Goal: Task Accomplishment & Management: Manage account settings

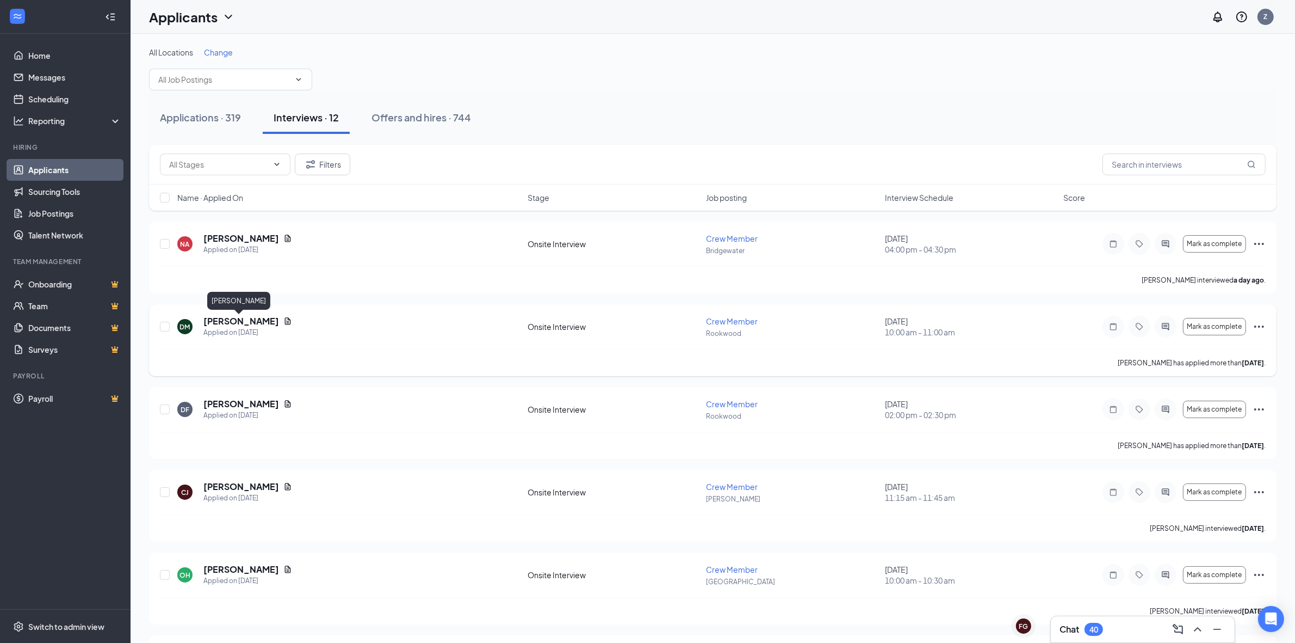
click at [245, 322] on h5 "[PERSON_NAME]" at bounding box center [241, 321] width 76 height 12
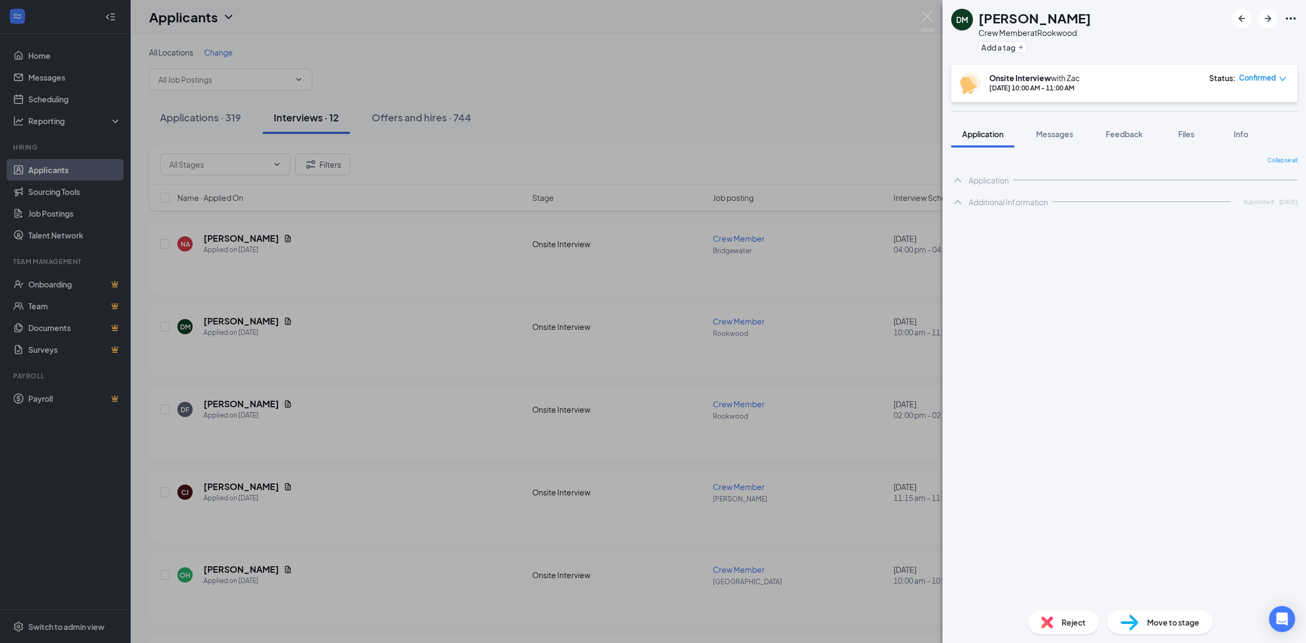
click at [461, 292] on div "DM Devonta Miller Crew Member at Rookwood Add a tag Onsite Interview with Zac S…" at bounding box center [653, 321] width 1306 height 643
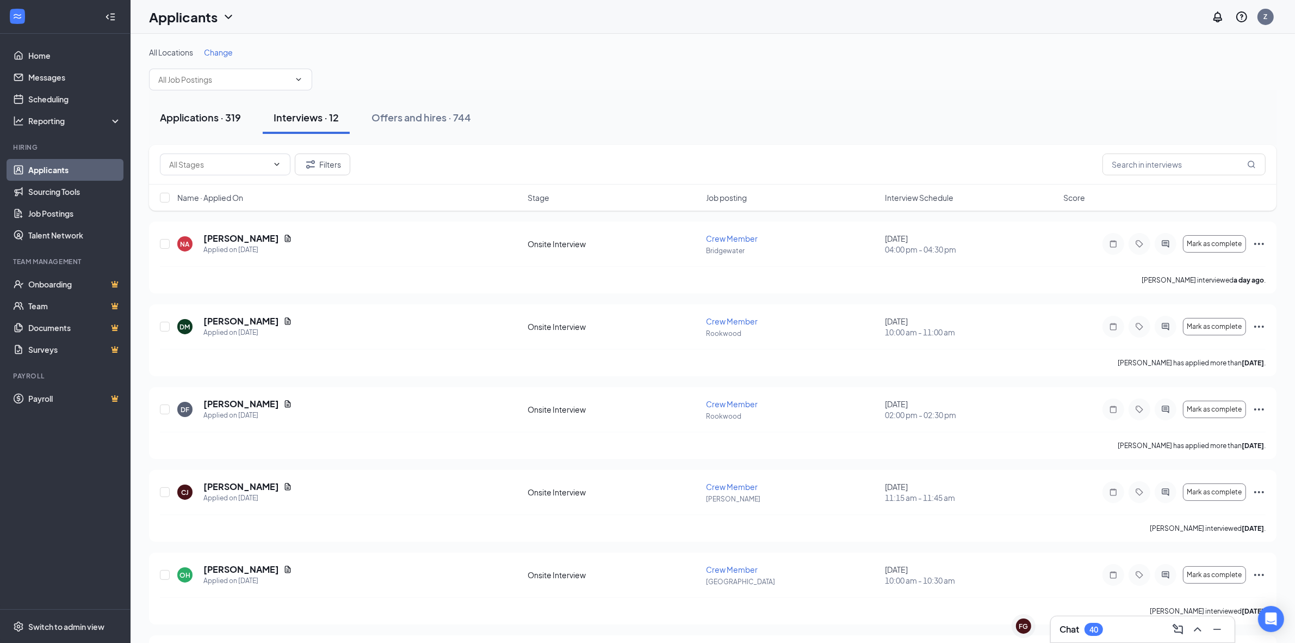
click at [215, 123] on div "Applications · 319" at bounding box center [200, 117] width 81 height 14
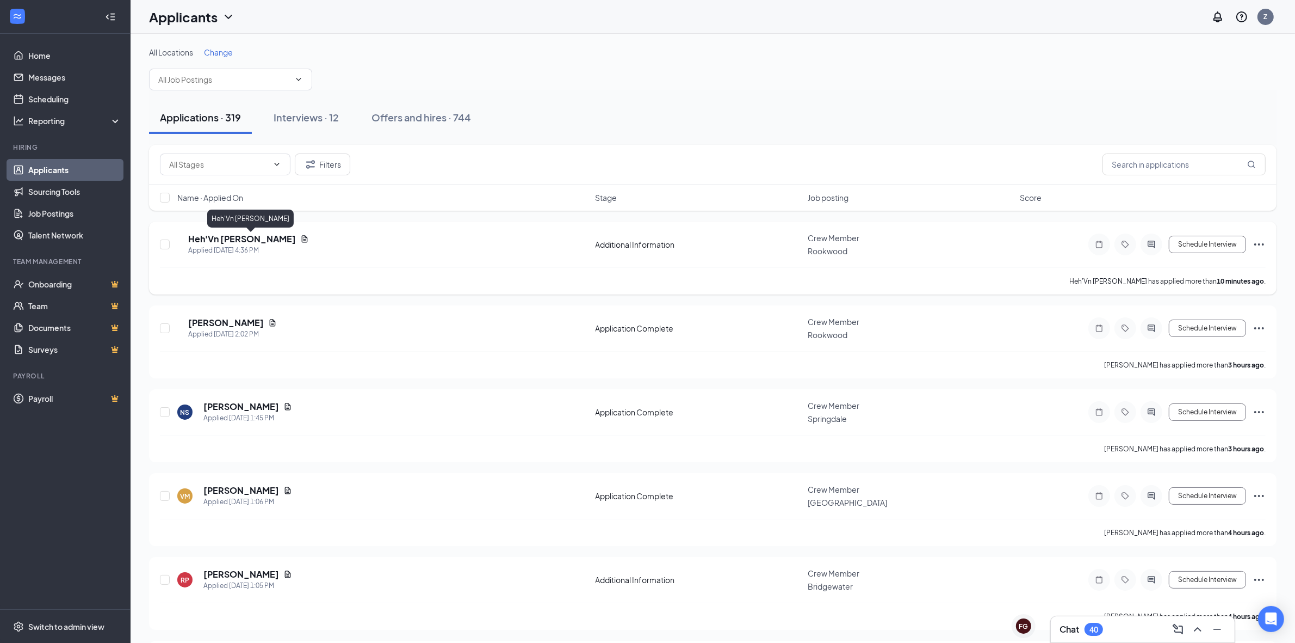
click at [248, 242] on h5 "Heh'Vn Latham" at bounding box center [242, 239] width 108 height 12
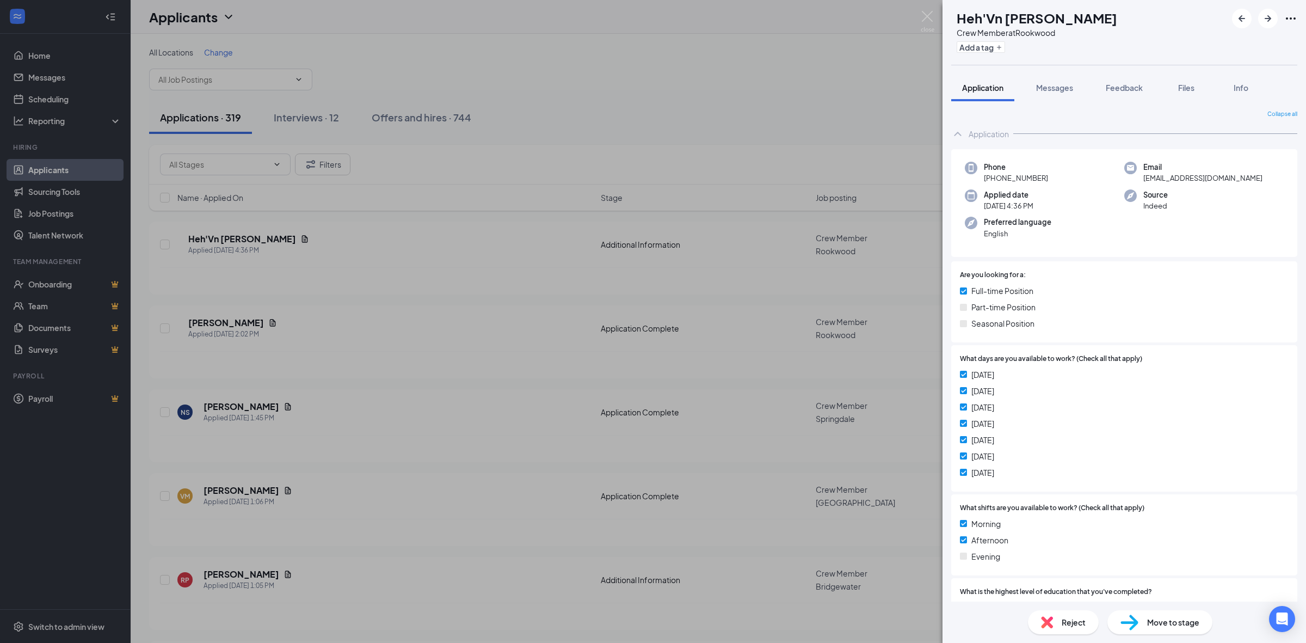
scroll to position [313, 0]
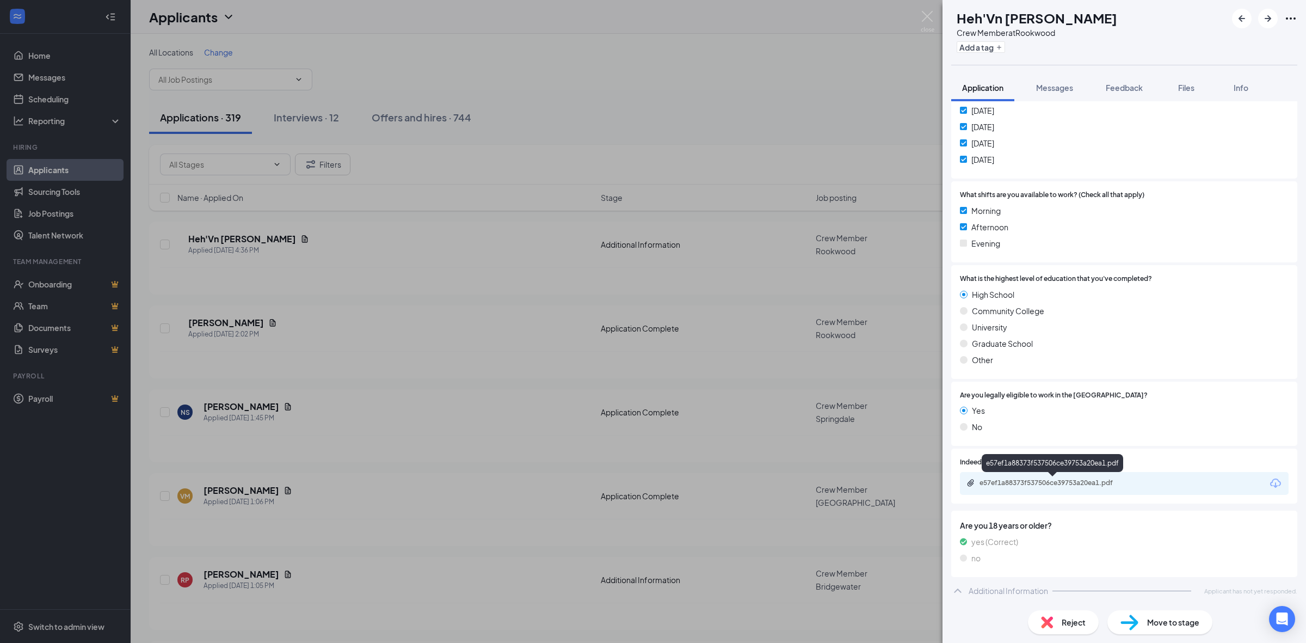
click at [1057, 479] on div "e57ef1a88373f537506ce39753a20ea1.pdf" at bounding box center [1055, 482] width 152 height 9
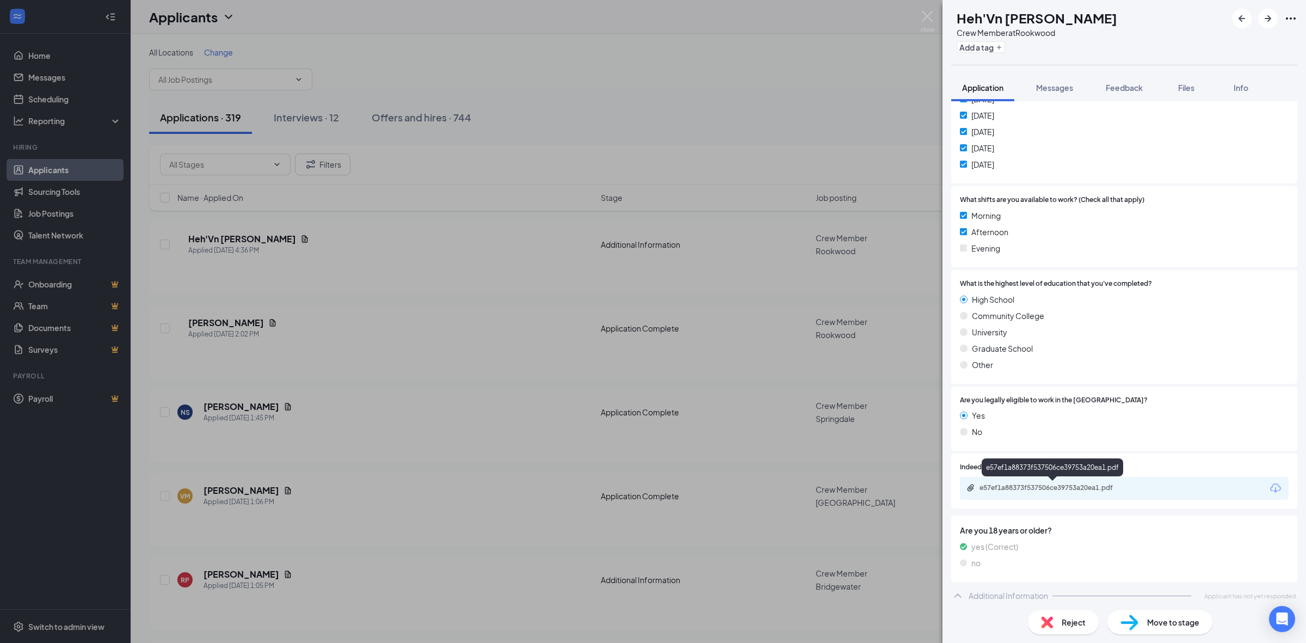
click at [1057, 487] on div "e57ef1a88373f537506ce39753a20ea1.pdf" at bounding box center [1055, 487] width 152 height 9
click at [569, 125] on div "HL Heh'Vn Latham Crew Member at Rookwood Add a tag Application Messages Feedbac…" at bounding box center [653, 321] width 1306 height 643
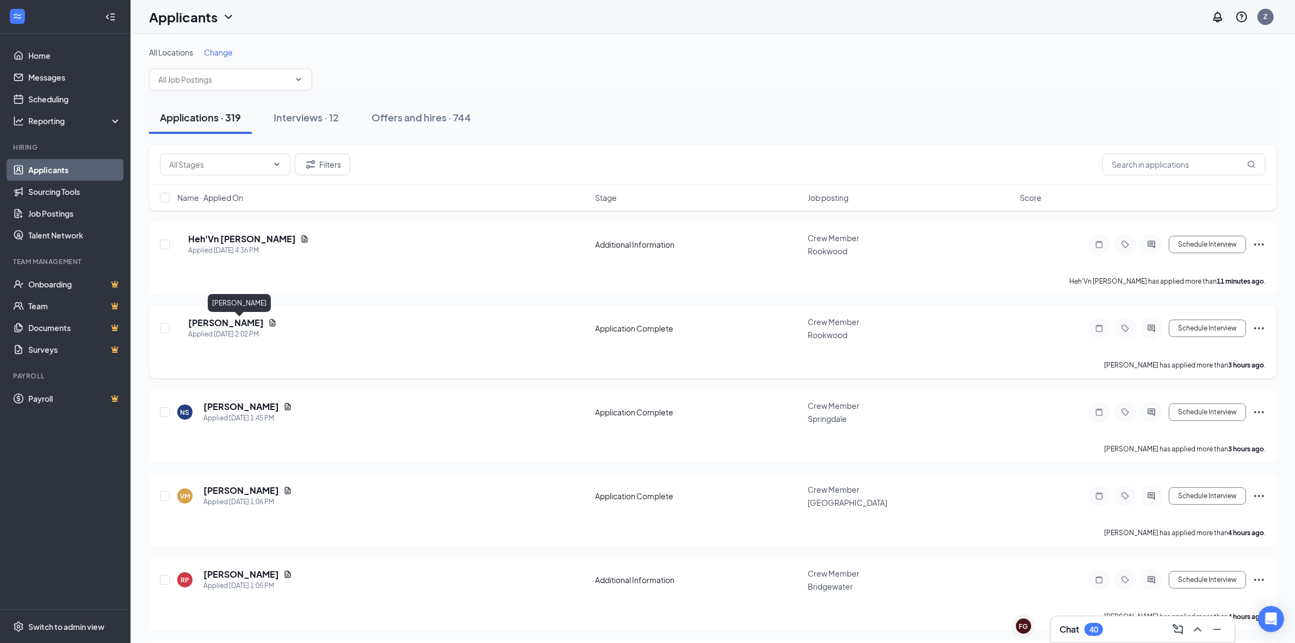
click at [250, 324] on h5 "Tiffany Johnson" at bounding box center [226, 323] width 76 height 12
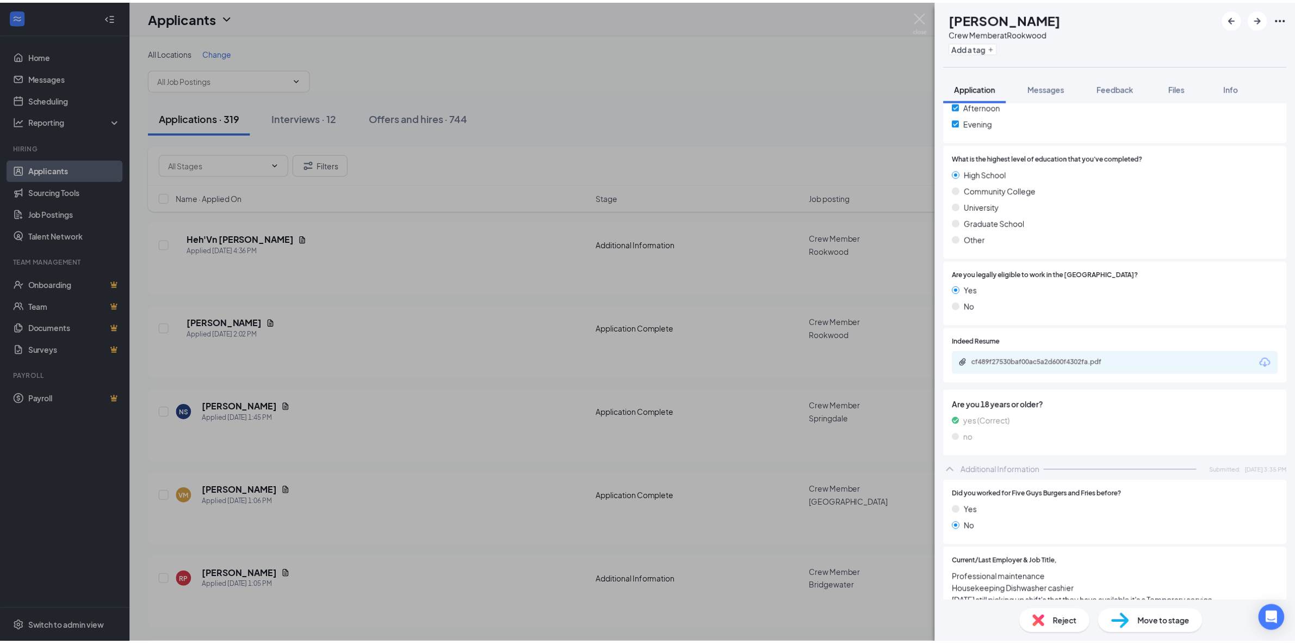
scroll to position [380, 0]
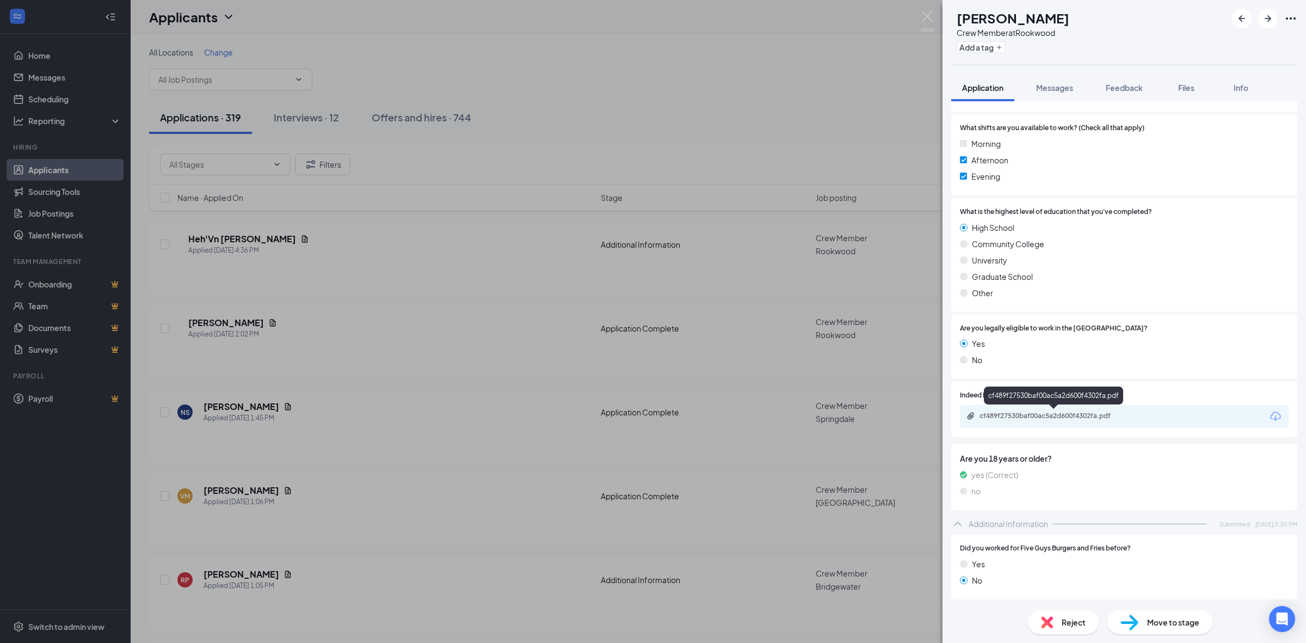
click at [1059, 415] on div "cf489f27530baf00ac5a2d600f4302fa.pdf" at bounding box center [1055, 415] width 152 height 9
drag, startPoint x: 793, startPoint y: 330, endPoint x: 937, endPoint y: 306, distance: 146.7
click at [792, 330] on div "TJ Tiffany Johnson Crew Member at Rookwood Add a tag Application Messages Feedb…" at bounding box center [653, 321] width 1306 height 643
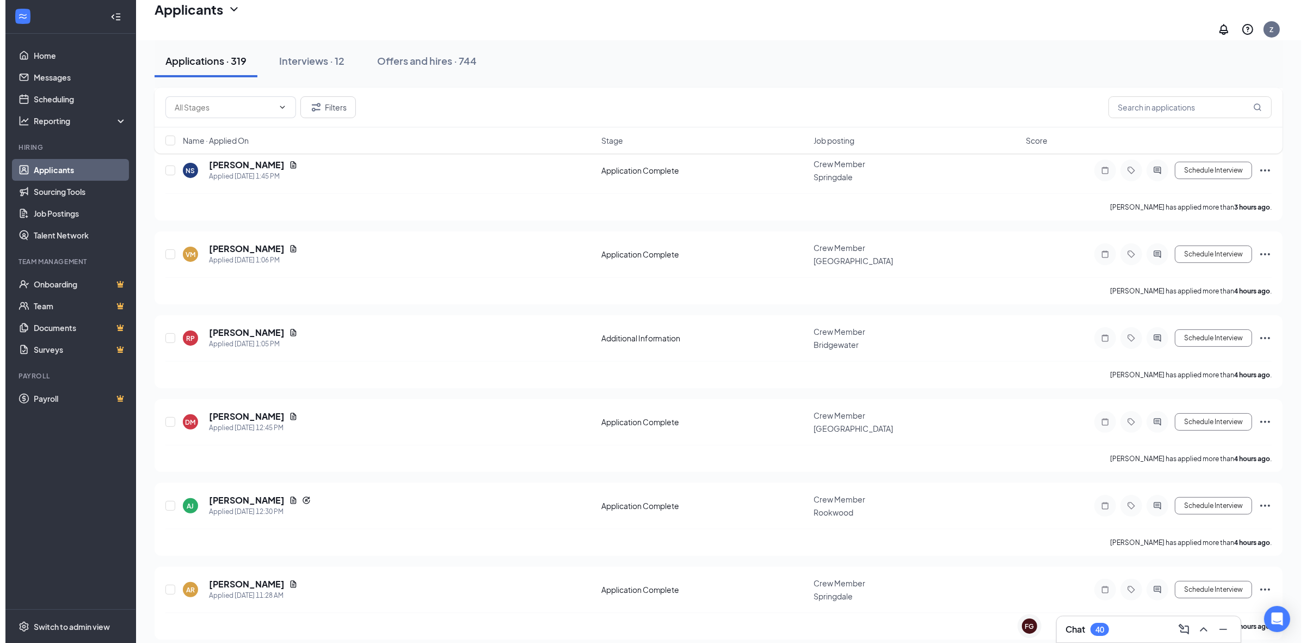
scroll to position [272, 0]
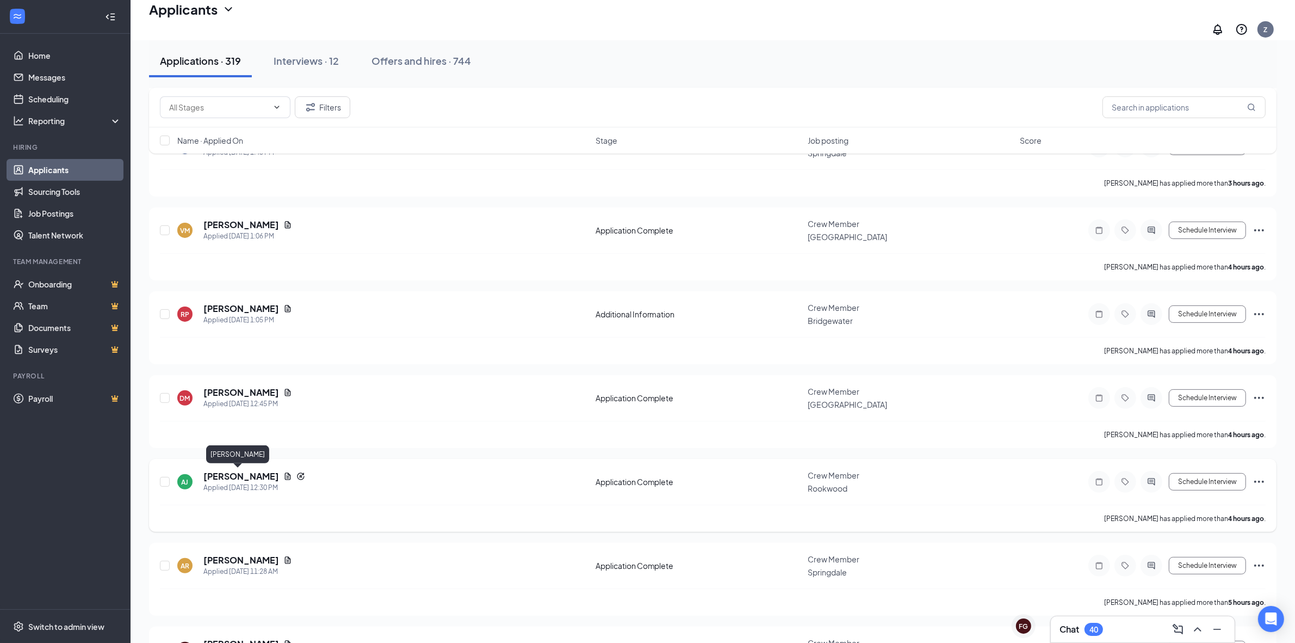
click at [242, 471] on h5 "Alda Jackson" at bounding box center [241, 476] width 76 height 12
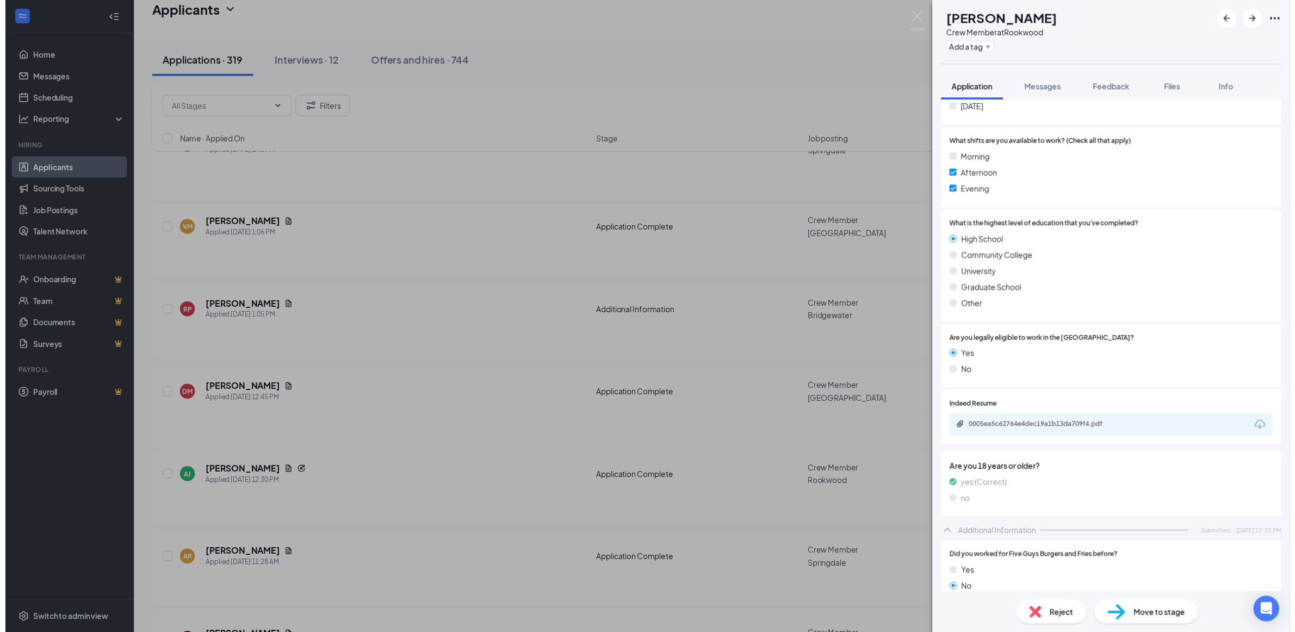
scroll to position [408, 0]
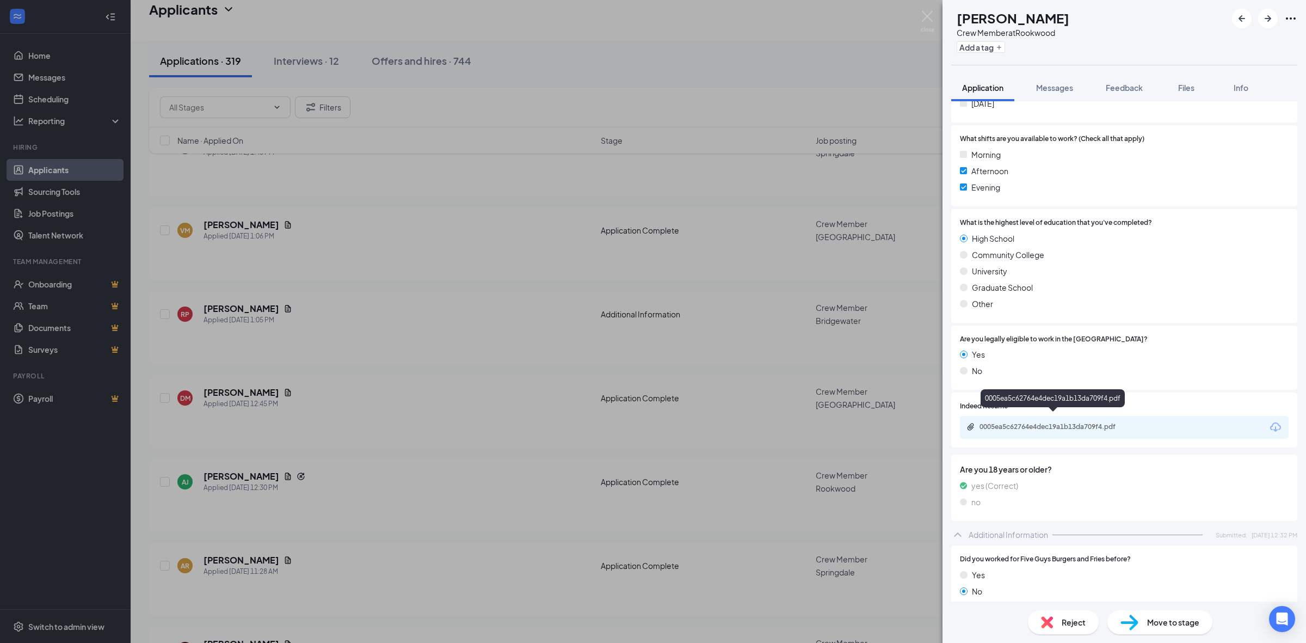
click at [1048, 422] on div "0005ea5c62764e4dec19a1b13da709f4.pdf" at bounding box center [1055, 426] width 152 height 9
click at [473, 273] on div "AJ Alda Jackson Crew Member at Rookwood Add a tag Application Messages Feedback…" at bounding box center [653, 321] width 1306 height 643
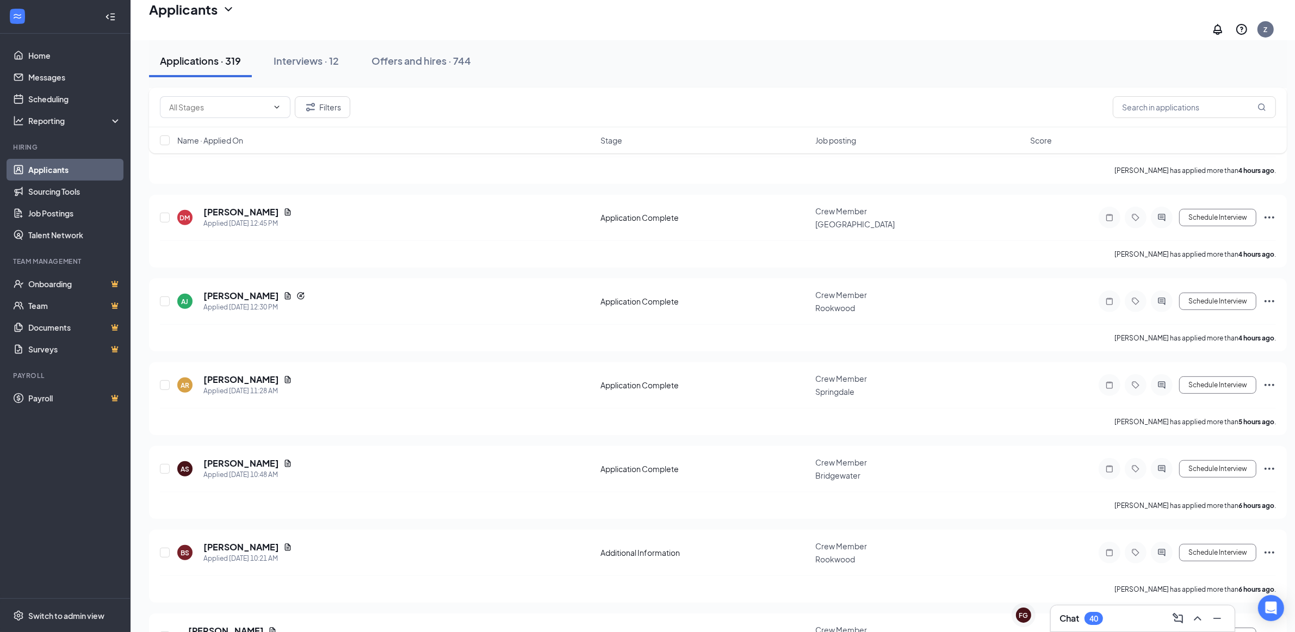
scroll to position [476, 0]
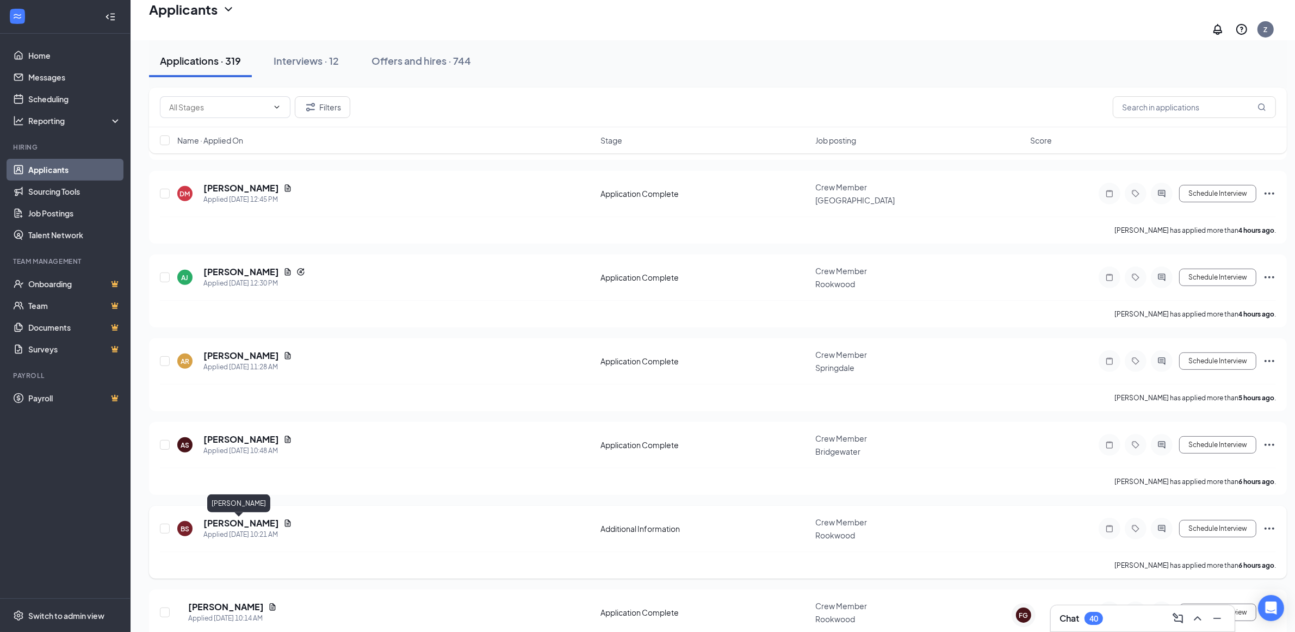
click at [235, 523] on h5 "BERNICE SWAN" at bounding box center [241, 523] width 76 height 12
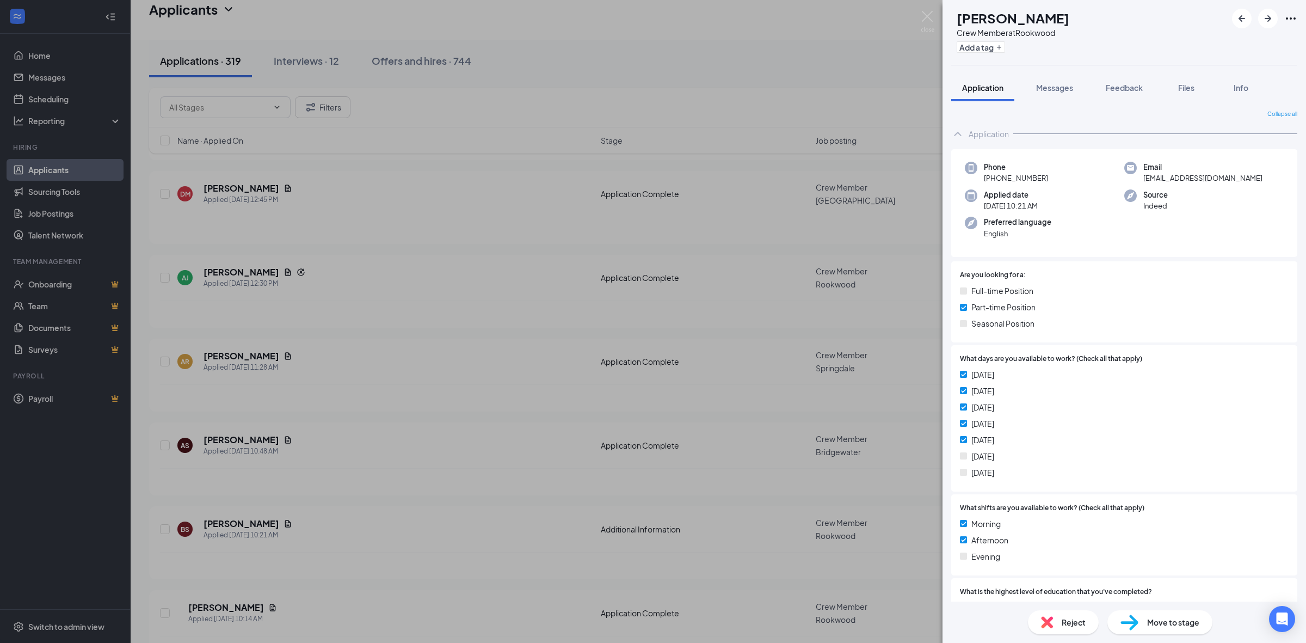
click at [301, 502] on div "BS BERNICE SWAN Crew Member at Rookwood Add a tag Application Messages Feedback…" at bounding box center [653, 321] width 1306 height 643
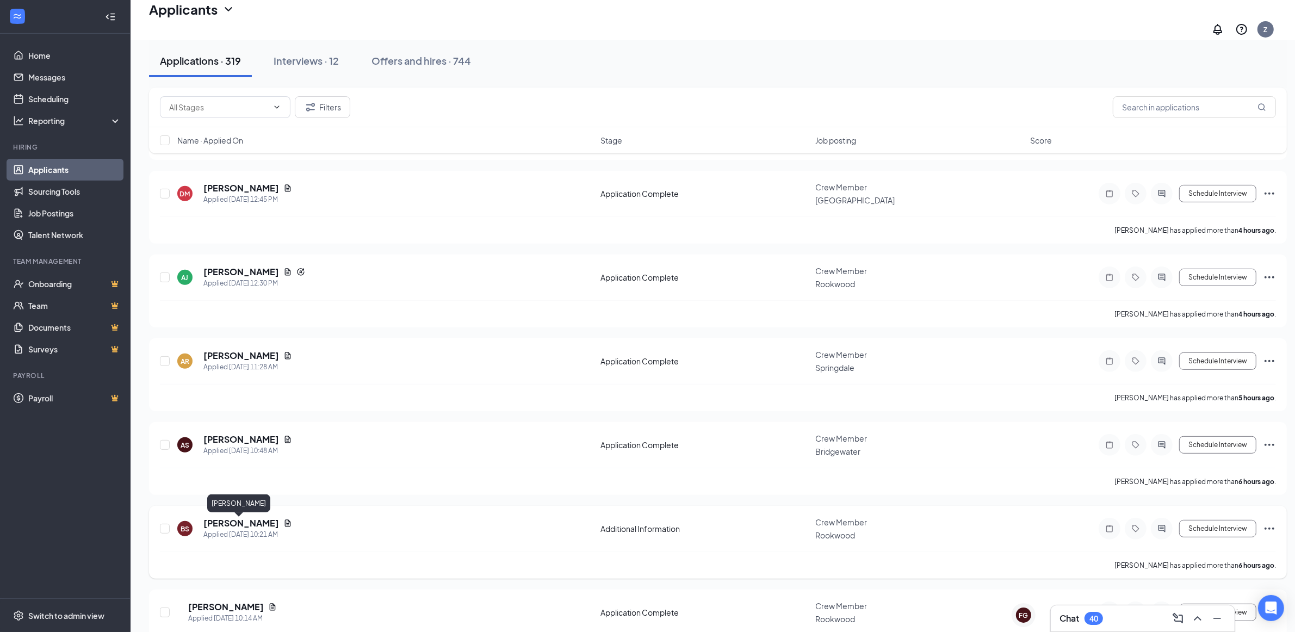
click at [221, 522] on h5 "BERNICE SWAN" at bounding box center [241, 523] width 76 height 12
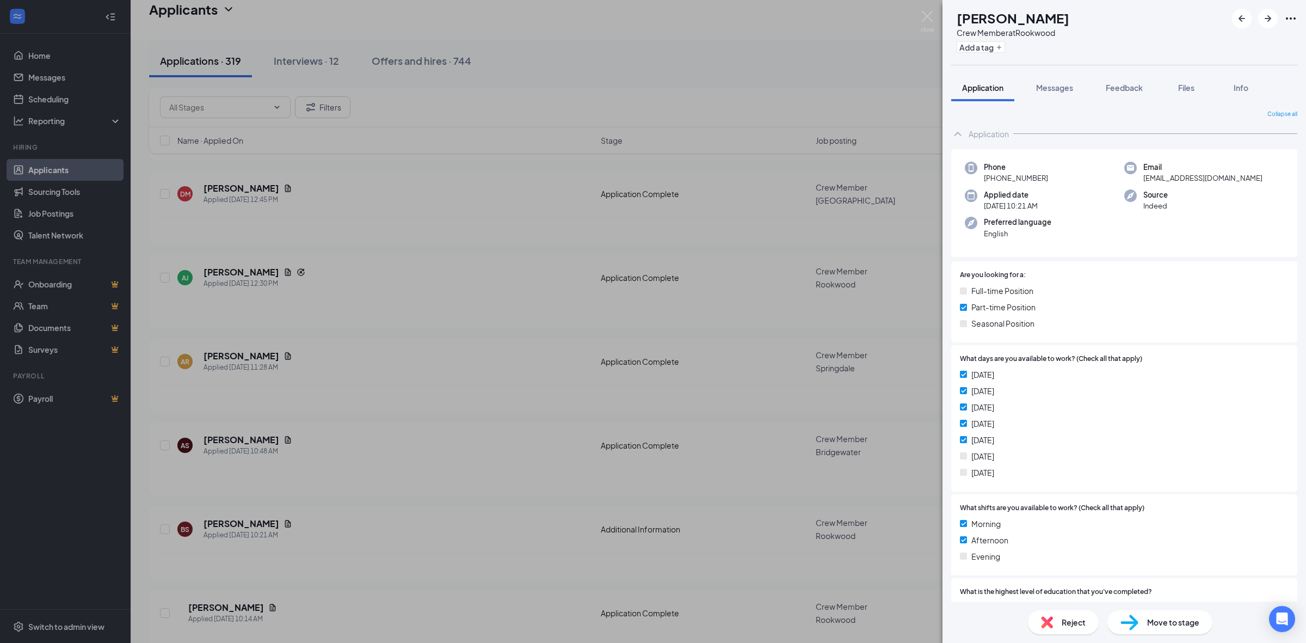
click at [818, 392] on div "BS BERNICE SWAN Crew Member at Rookwood Add a tag Application Messages Feedback…" at bounding box center [653, 321] width 1306 height 643
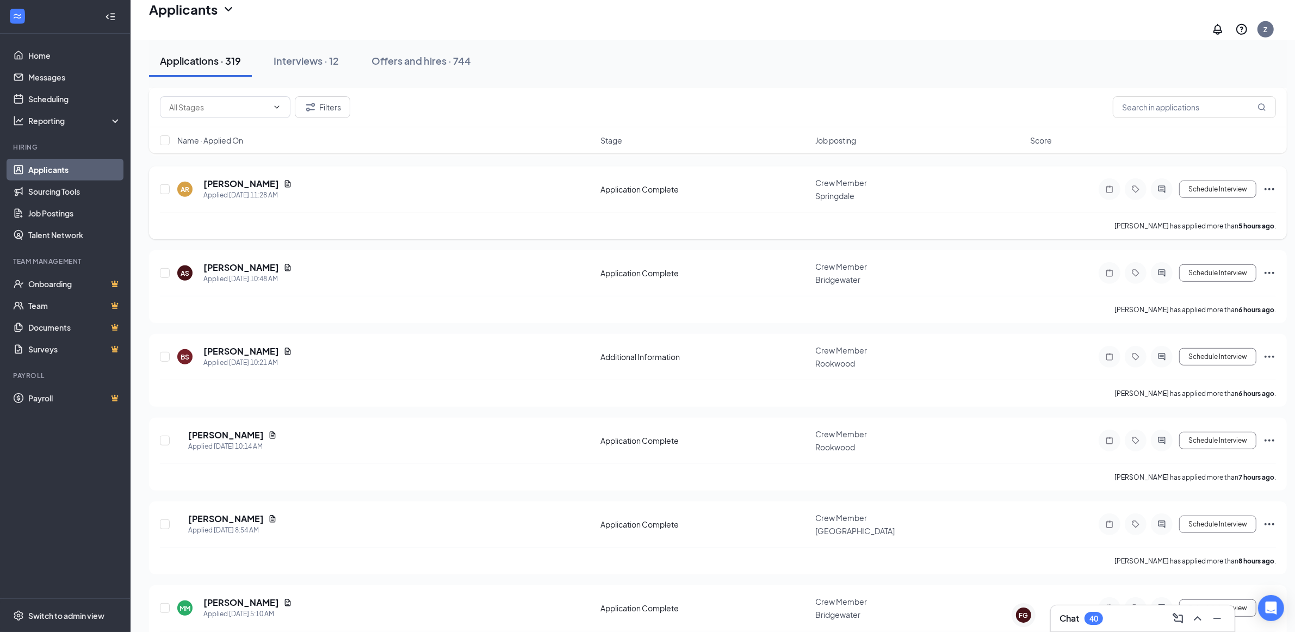
scroll to position [680, 0]
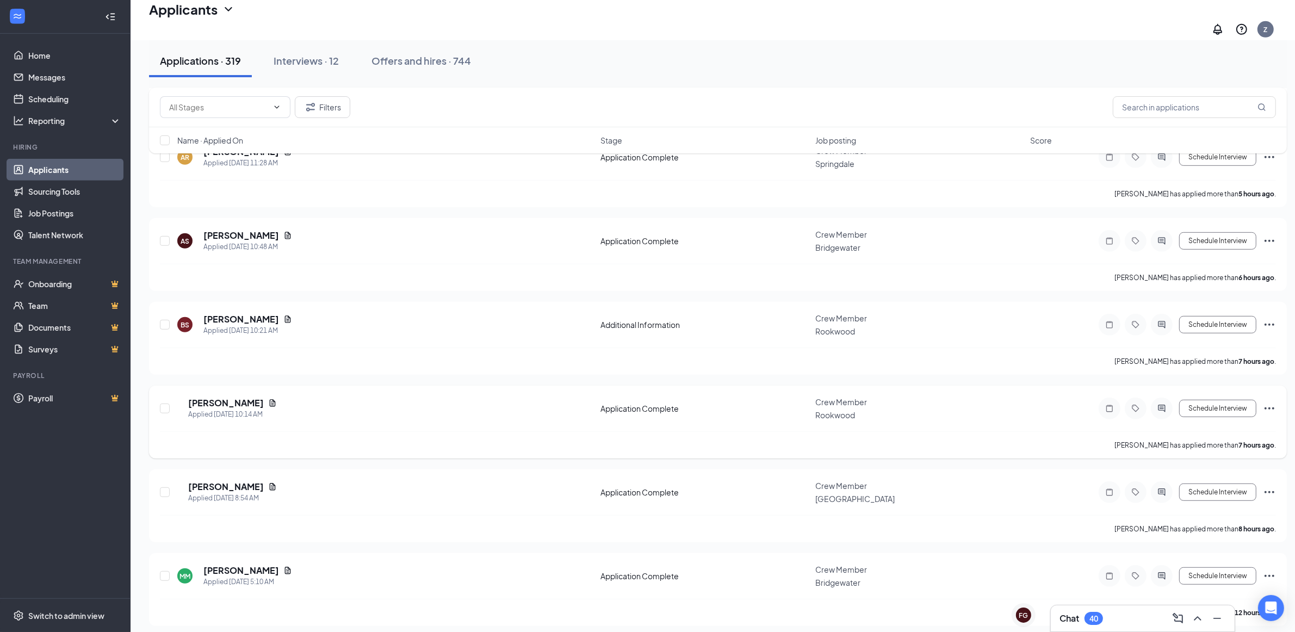
click at [1272, 411] on icon "Ellipses" at bounding box center [1269, 408] width 13 height 13
click at [1203, 538] on p "Reject" at bounding box center [1221, 532] width 98 height 11
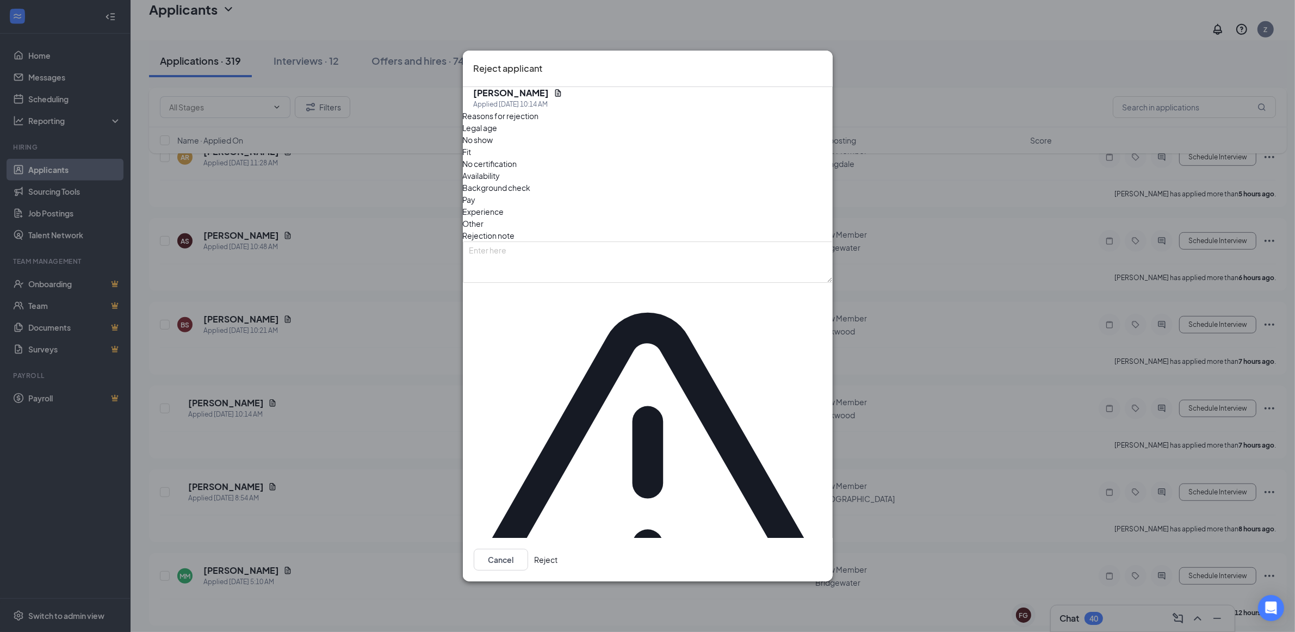
click at [484, 230] on span "Other" at bounding box center [473, 224] width 21 height 12
click at [558, 549] on button "Reject" at bounding box center [546, 560] width 23 height 22
